Goal: Use online tool/utility: Utilize a website feature to perform a specific function

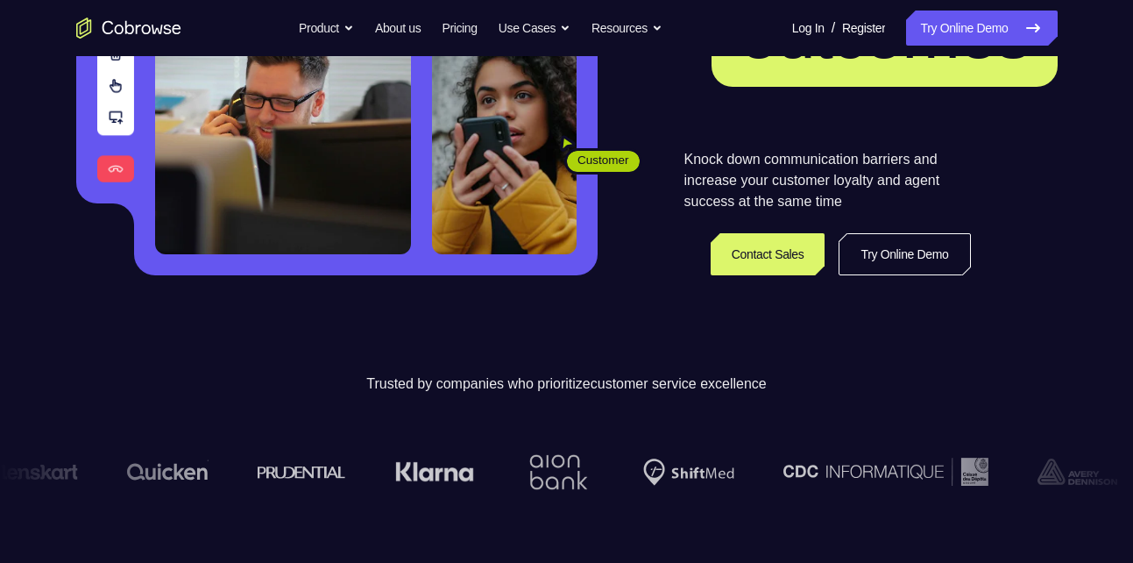
scroll to position [325, 0]
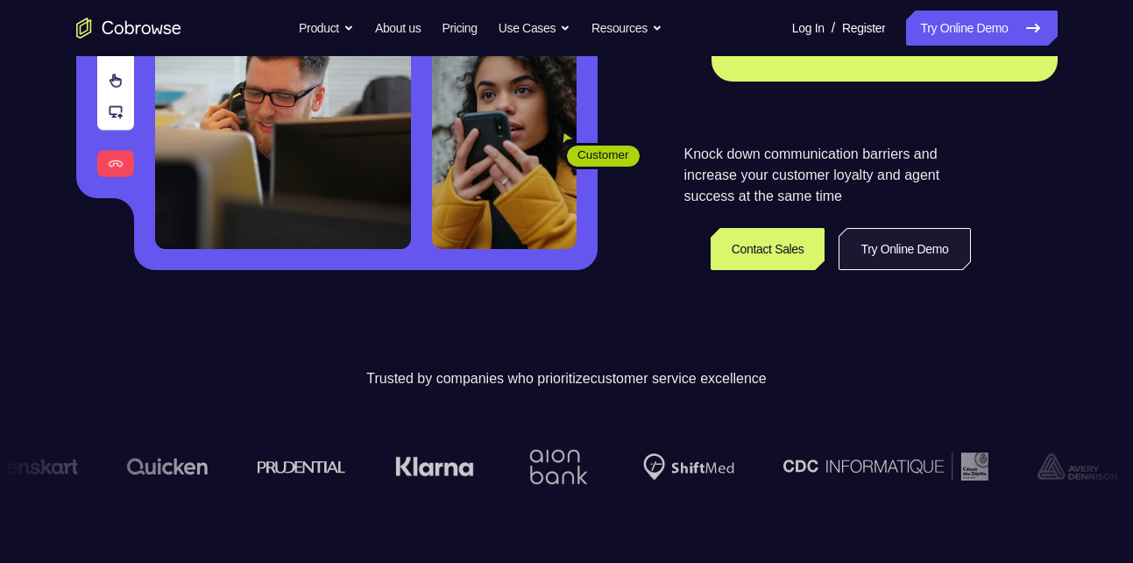
click at [848, 249] on link "Try Online Demo" at bounding box center [904, 249] width 131 height 42
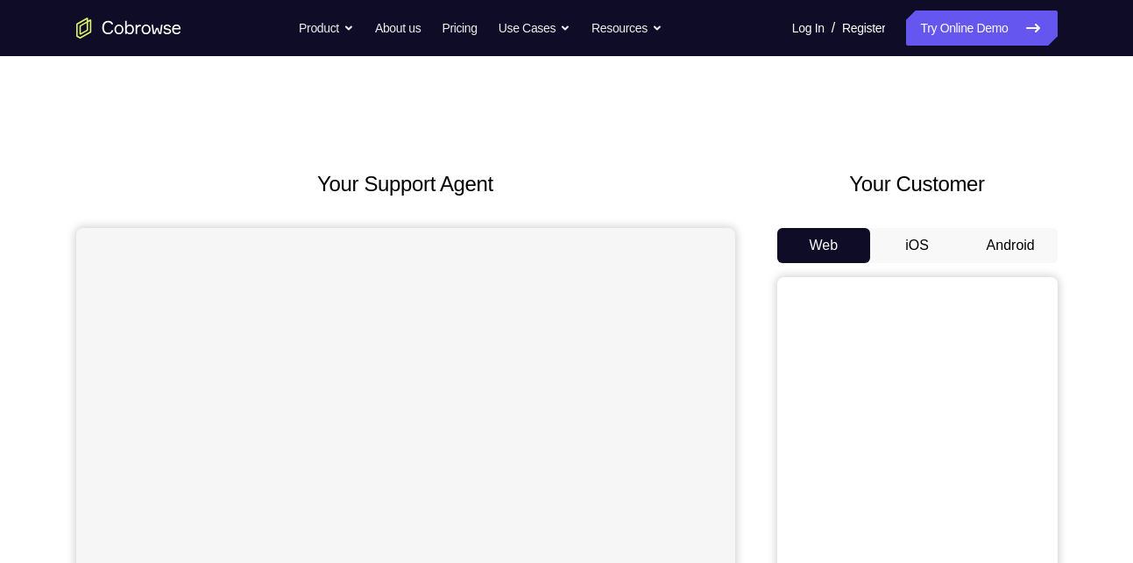
click at [1002, 254] on button "Android" at bounding box center [1011, 245] width 94 height 35
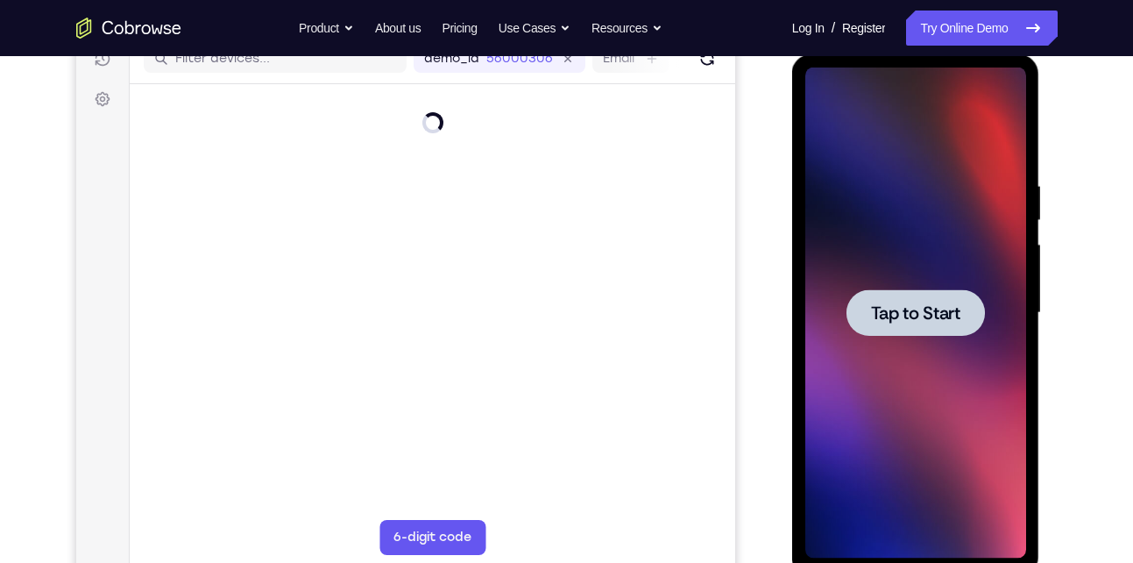
scroll to position [261, 0]
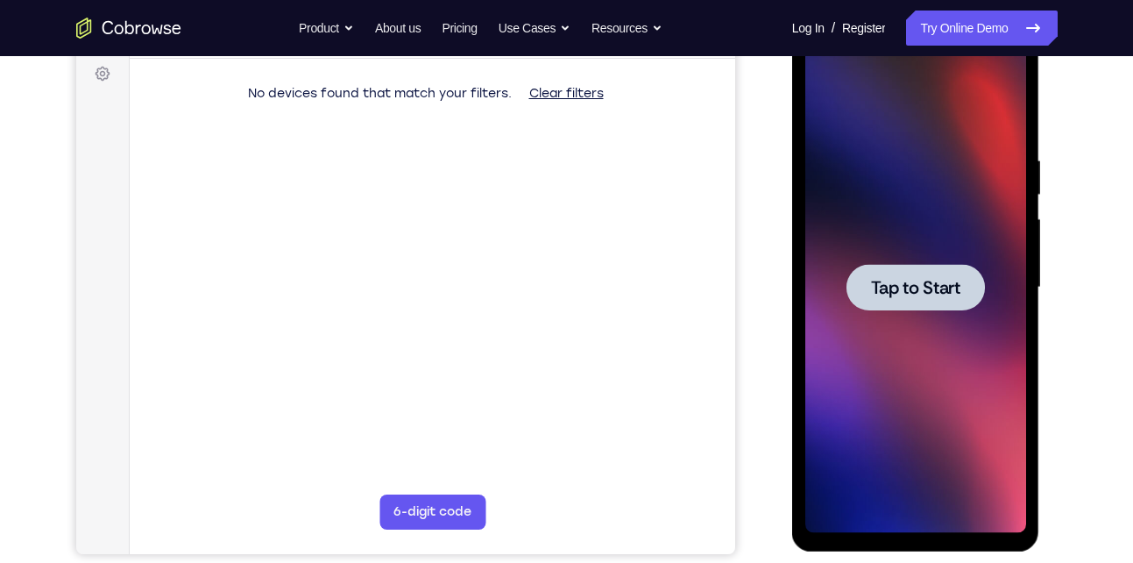
click at [889, 300] on div at bounding box center [915, 287] width 138 height 46
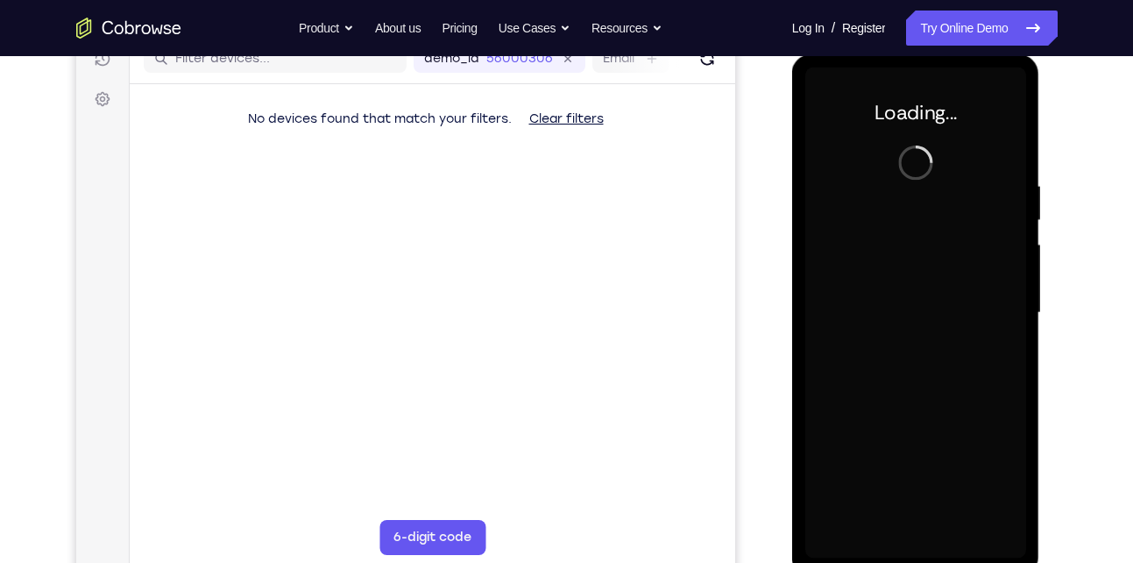
scroll to position [235, 0]
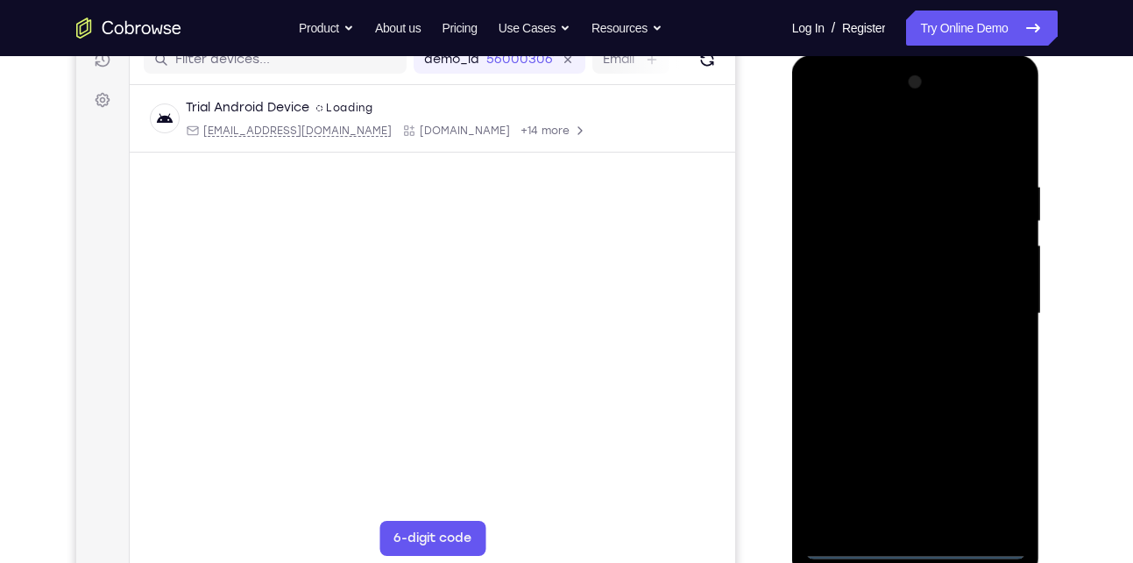
click at [910, 552] on div at bounding box center [915, 313] width 221 height 491
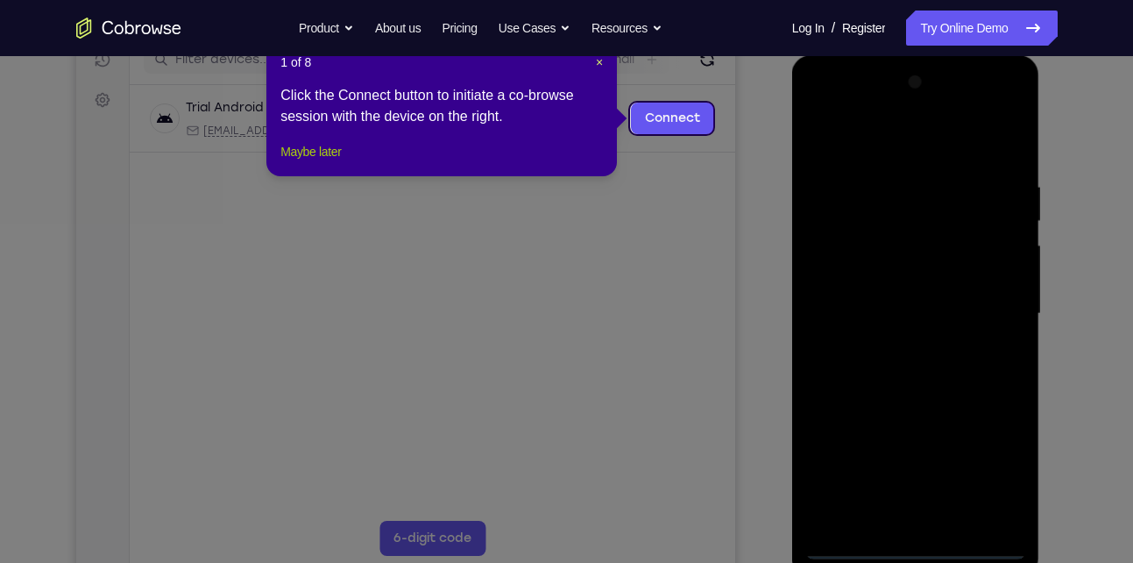
click at [341, 162] on button "Maybe later" at bounding box center [310, 151] width 60 height 21
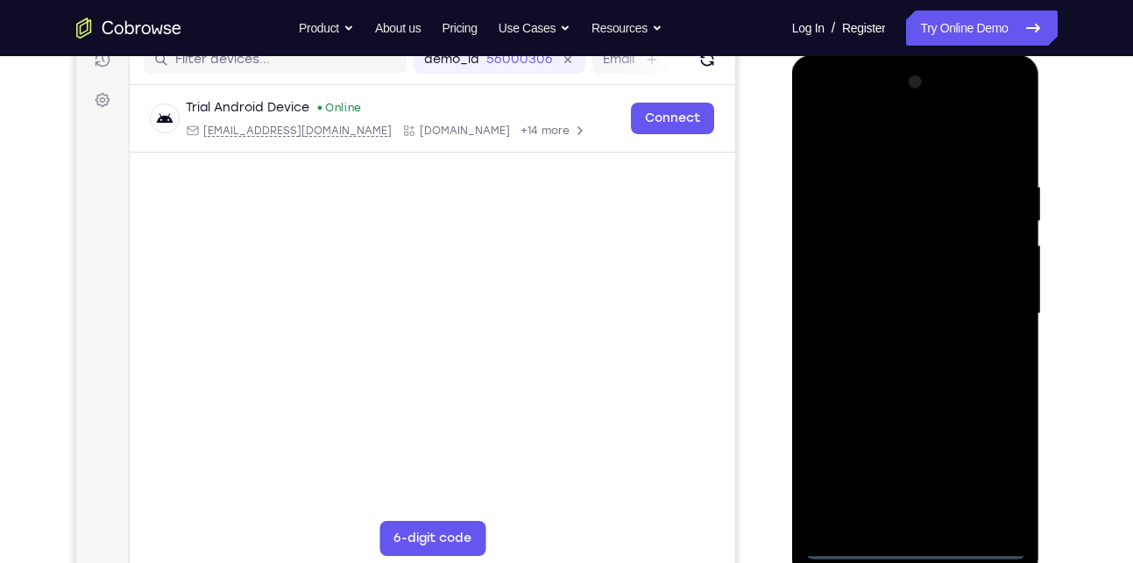
click at [999, 472] on div at bounding box center [915, 313] width 221 height 491
click at [918, 145] on div at bounding box center [915, 313] width 221 height 491
click at [993, 315] on div at bounding box center [915, 313] width 221 height 491
click at [896, 346] on div at bounding box center [915, 313] width 221 height 491
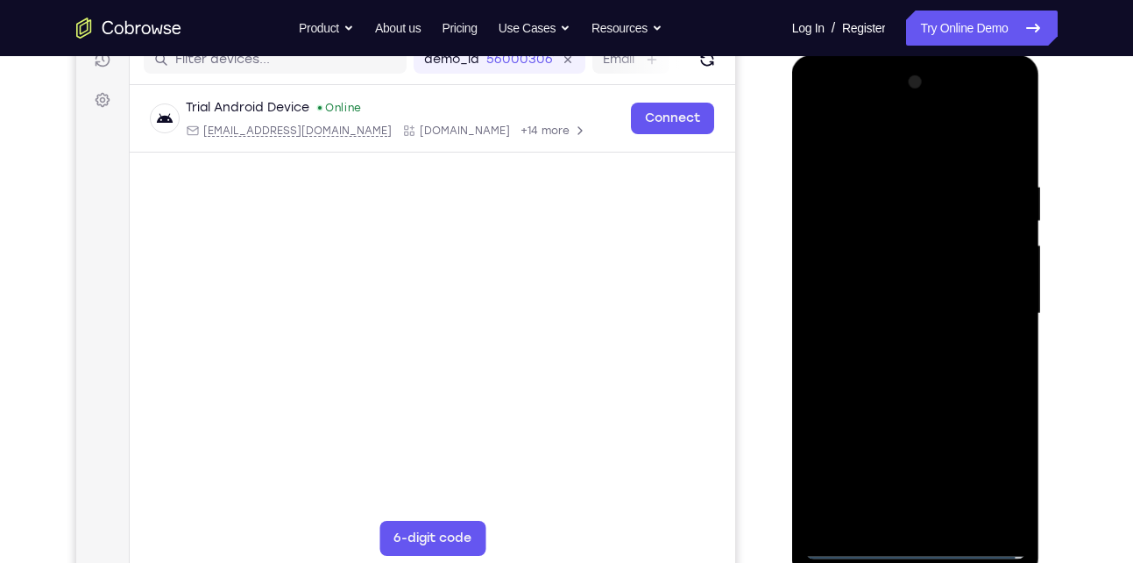
click at [913, 301] on div at bounding box center [915, 313] width 221 height 491
click at [911, 287] on div at bounding box center [915, 313] width 221 height 491
click at [906, 301] on div at bounding box center [915, 313] width 221 height 491
click at [908, 310] on div at bounding box center [915, 313] width 221 height 491
click at [901, 365] on div at bounding box center [915, 313] width 221 height 491
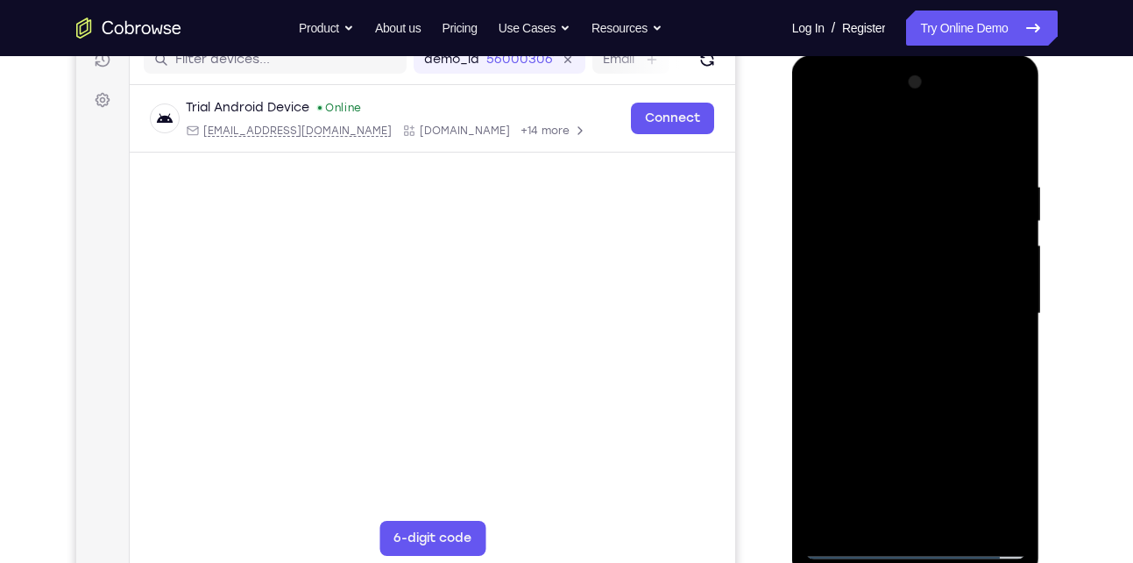
click at [913, 358] on div at bounding box center [915, 313] width 221 height 491
click at [931, 388] on div at bounding box center [915, 313] width 221 height 491
click at [1014, 137] on div at bounding box center [915, 313] width 221 height 491
click at [821, 147] on div at bounding box center [915, 313] width 221 height 491
click at [957, 521] on div at bounding box center [915, 313] width 221 height 491
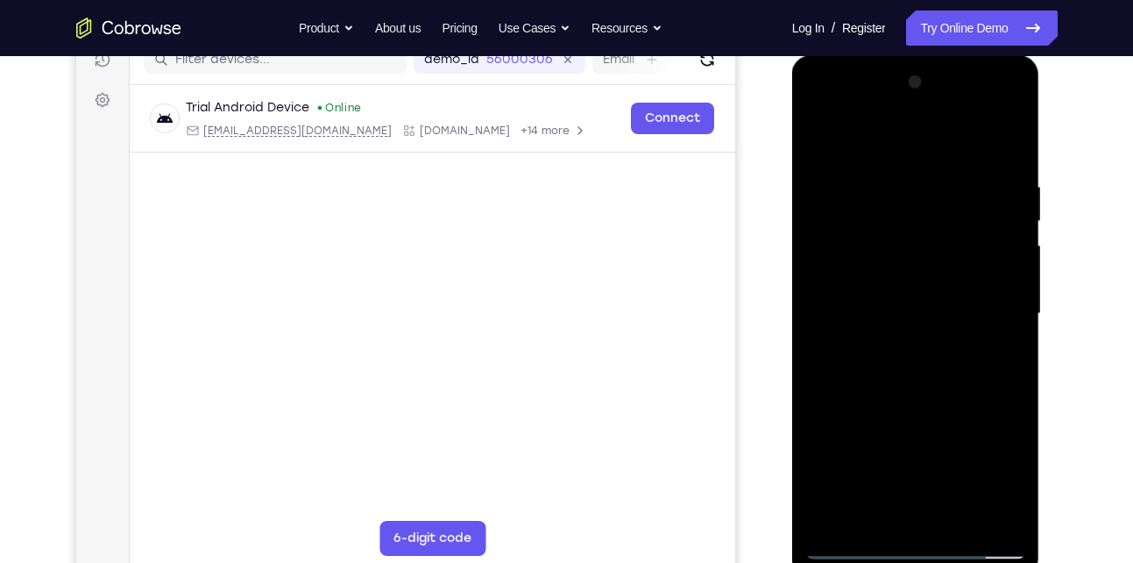
click at [933, 407] on div at bounding box center [915, 313] width 221 height 491
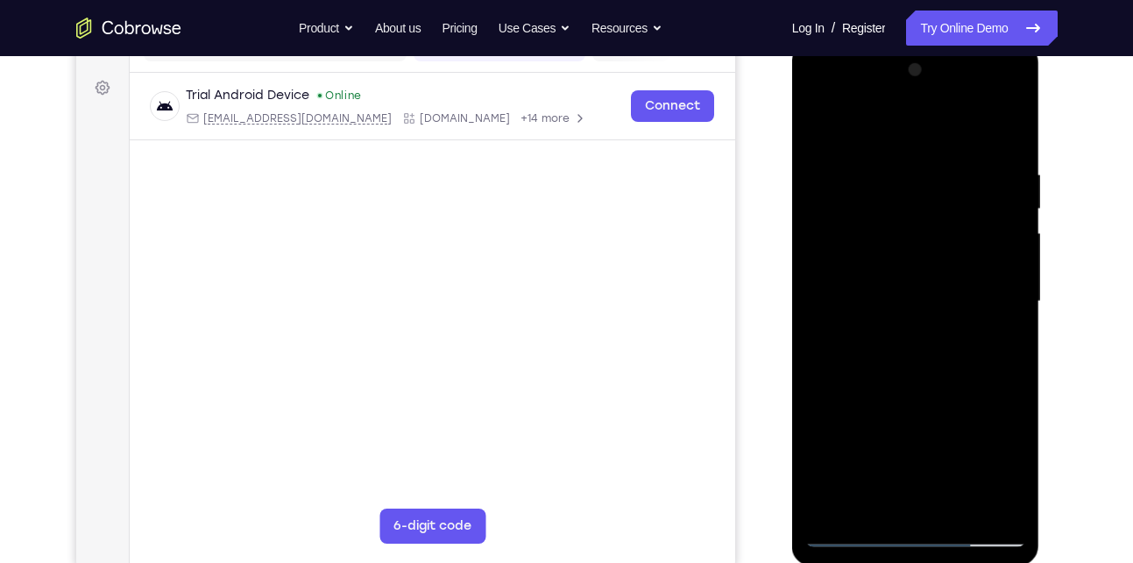
scroll to position [248, 0]
click at [881, 364] on div at bounding box center [915, 300] width 221 height 491
click at [865, 124] on div at bounding box center [915, 300] width 221 height 491
click at [822, 288] on div at bounding box center [915, 300] width 221 height 491
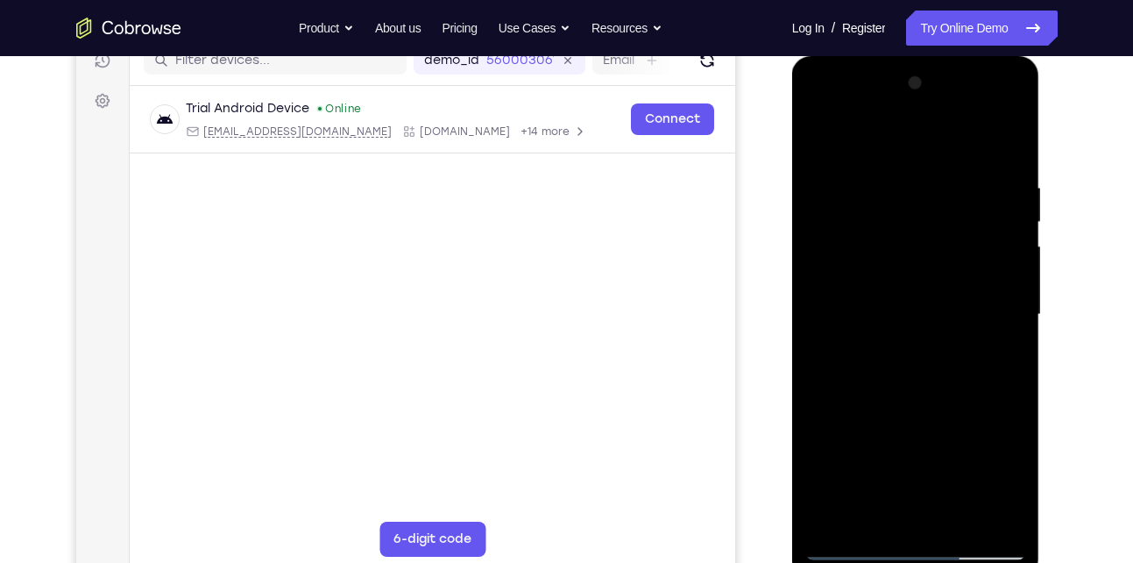
scroll to position [235, 0]
click at [1006, 85] on div at bounding box center [915, 313] width 221 height 491
click at [828, 304] on div at bounding box center [915, 313] width 221 height 491
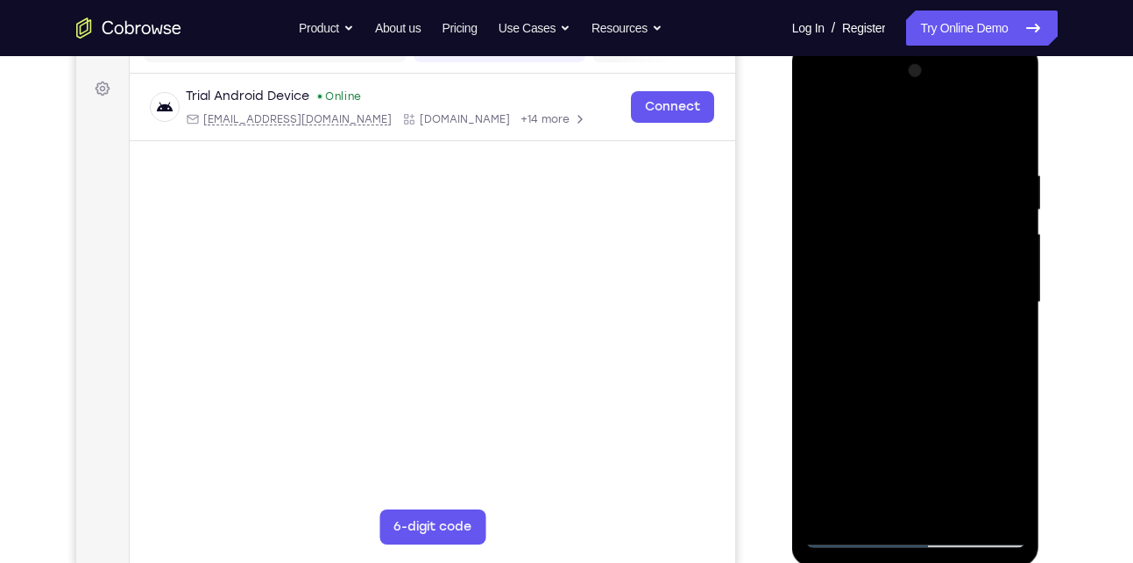
scroll to position [249, 0]
click at [1009, 340] on div at bounding box center [915, 299] width 221 height 491
click at [1013, 73] on div at bounding box center [915, 299] width 221 height 491
click at [957, 511] on div at bounding box center [915, 299] width 221 height 491
